Goal: Information Seeking & Learning: Learn about a topic

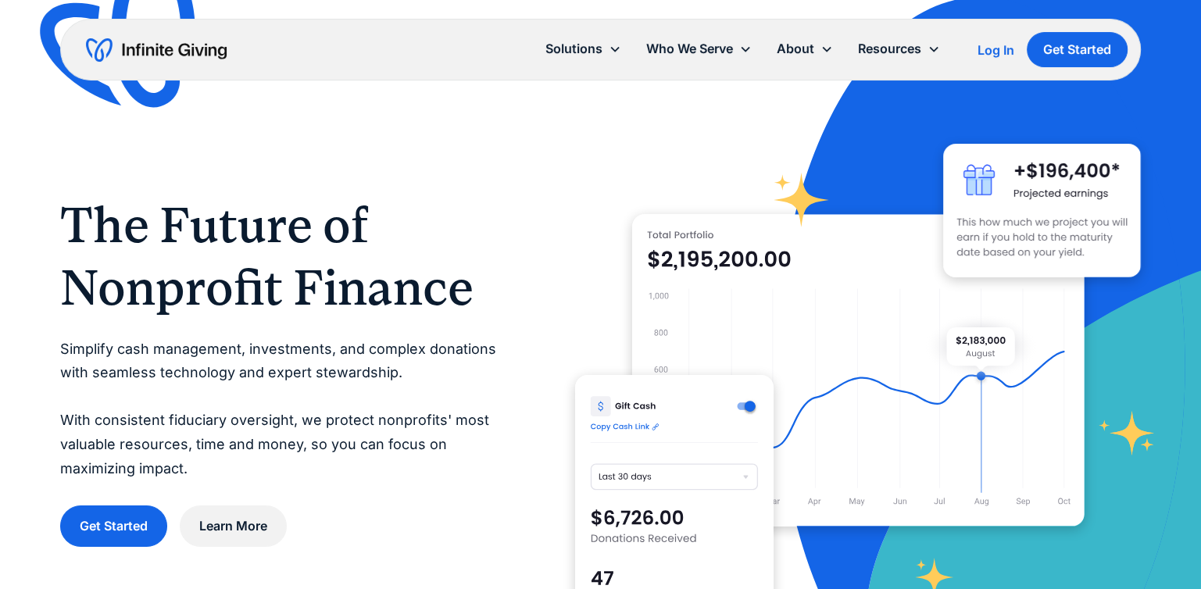
click at [441, 543] on div "Get Started Learn More" at bounding box center [286, 526] width 452 height 41
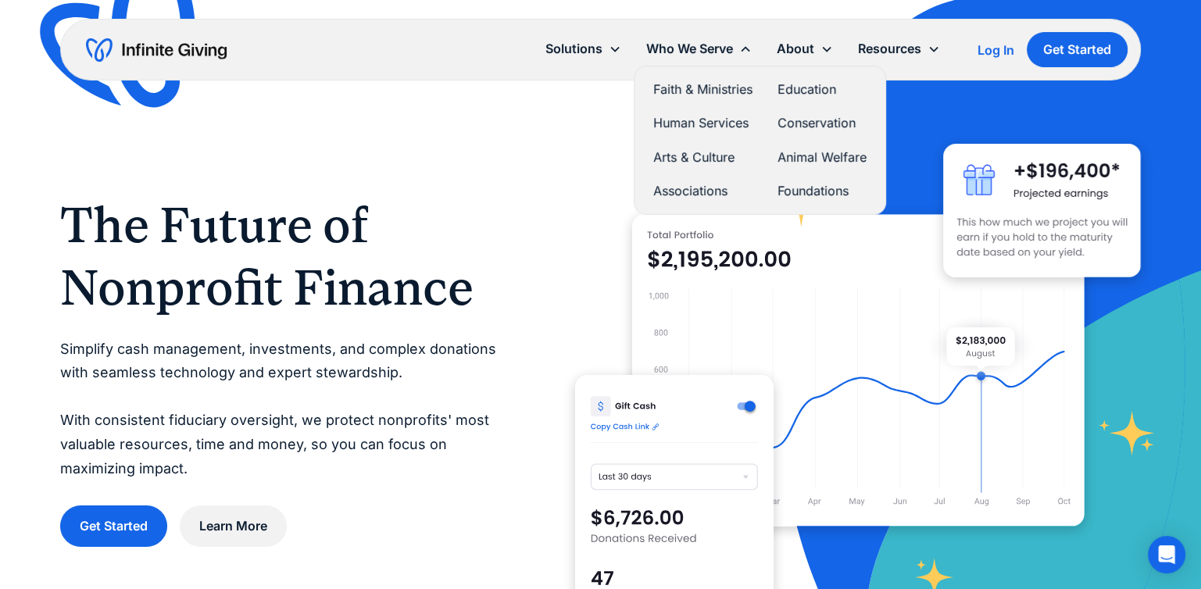
click at [709, 88] on link "Faith & Ministries" at bounding box center [702, 89] width 99 height 21
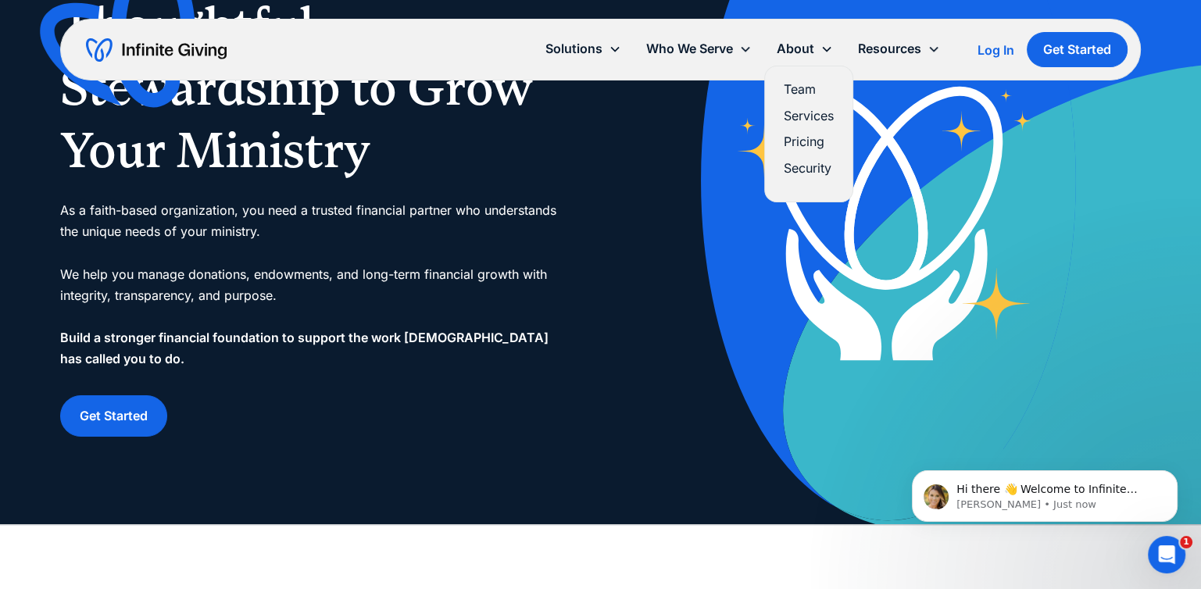
click at [798, 141] on link "Pricing" at bounding box center [809, 141] width 50 height 21
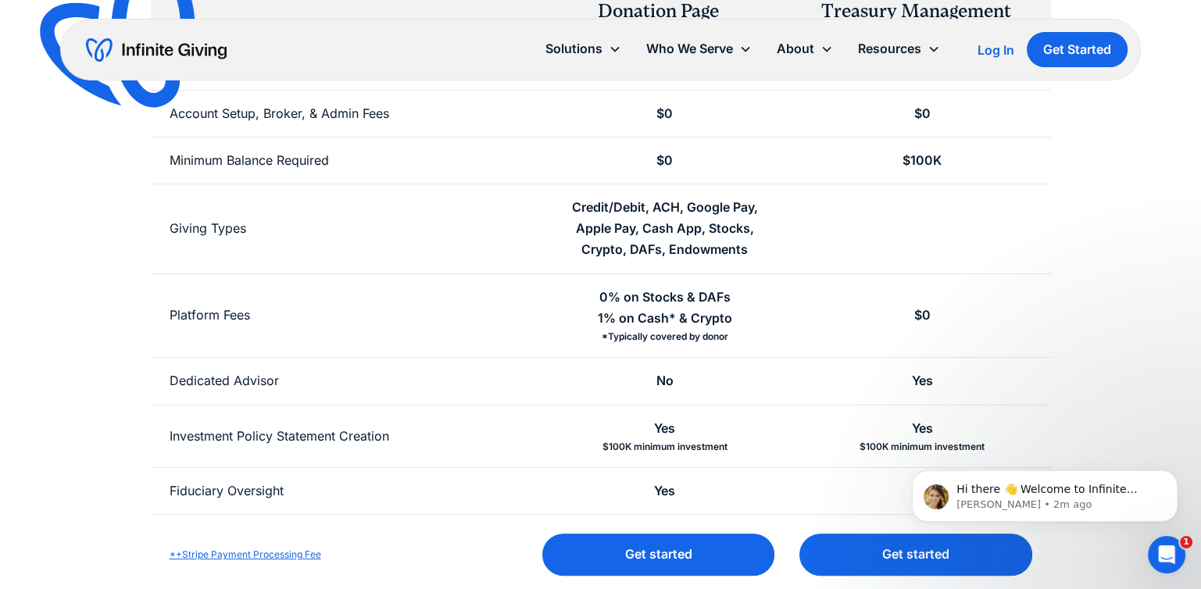
scroll to position [391, 0]
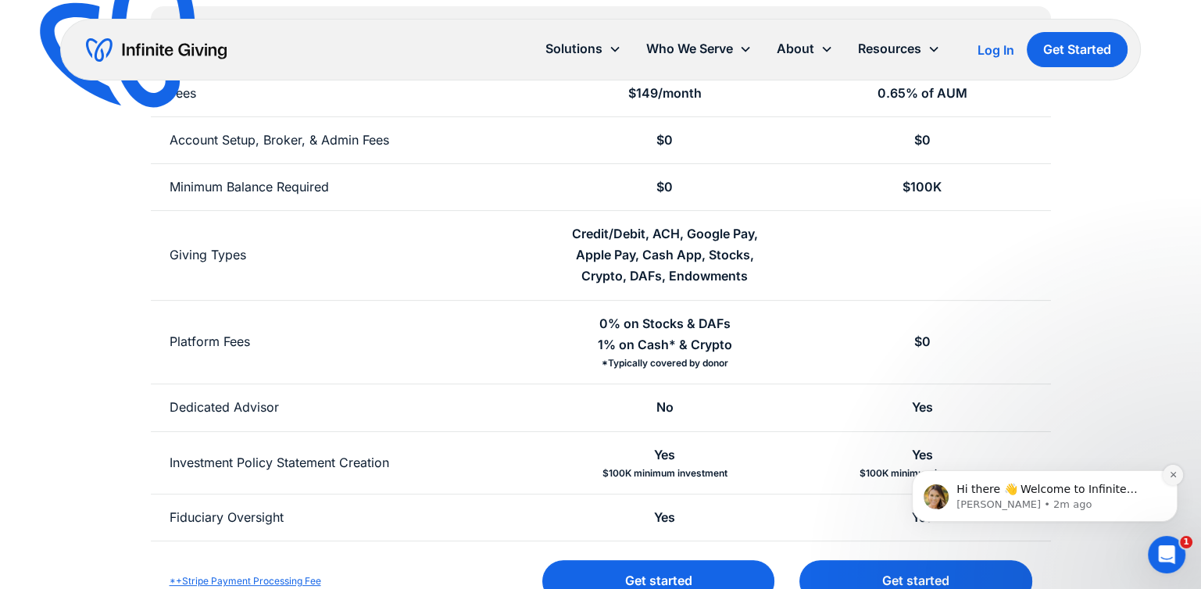
click at [1174, 476] on icon "Dismiss notification" at bounding box center [1173, 474] width 9 height 9
